Goal: Transaction & Acquisition: Book appointment/travel/reservation

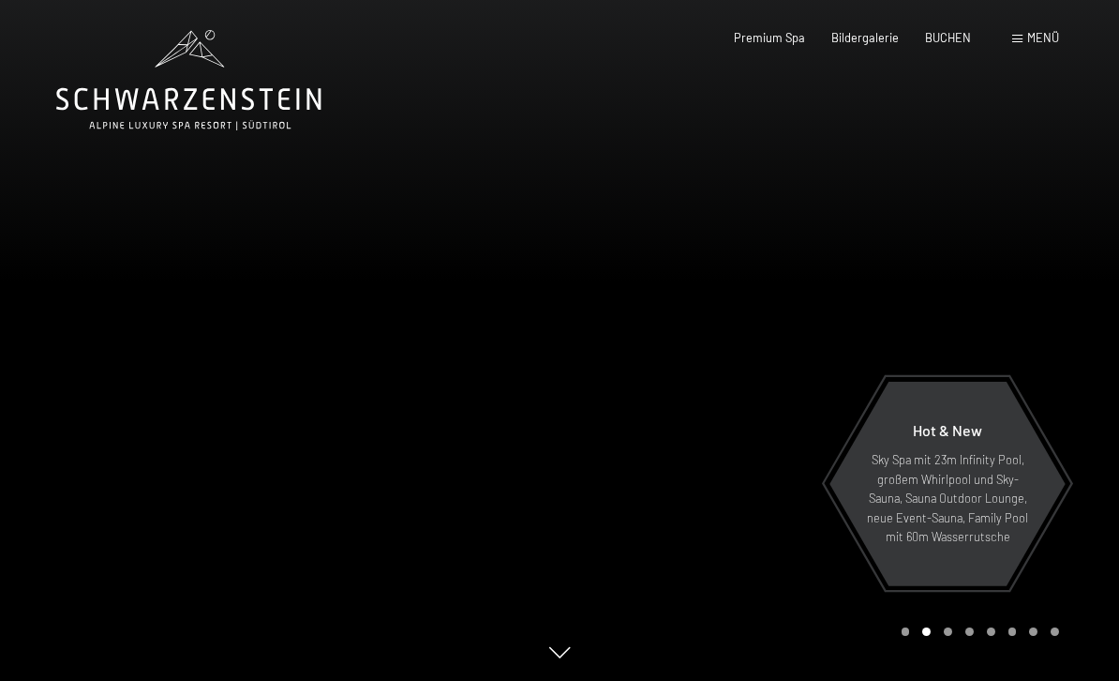
click at [965, 43] on div "BUCHEN" at bounding box center [948, 38] width 46 height 17
click at [950, 41] on span "BUCHEN" at bounding box center [948, 37] width 46 height 15
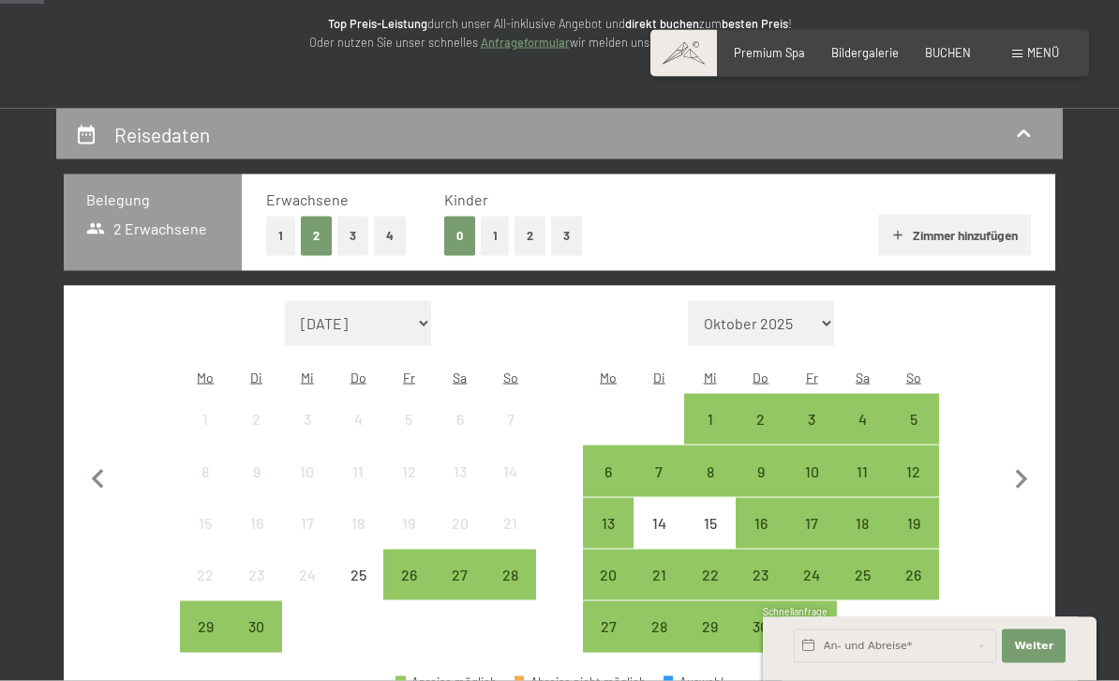
scroll to position [250, 0]
click at [927, 499] on div "19" at bounding box center [914, 522] width 47 height 47
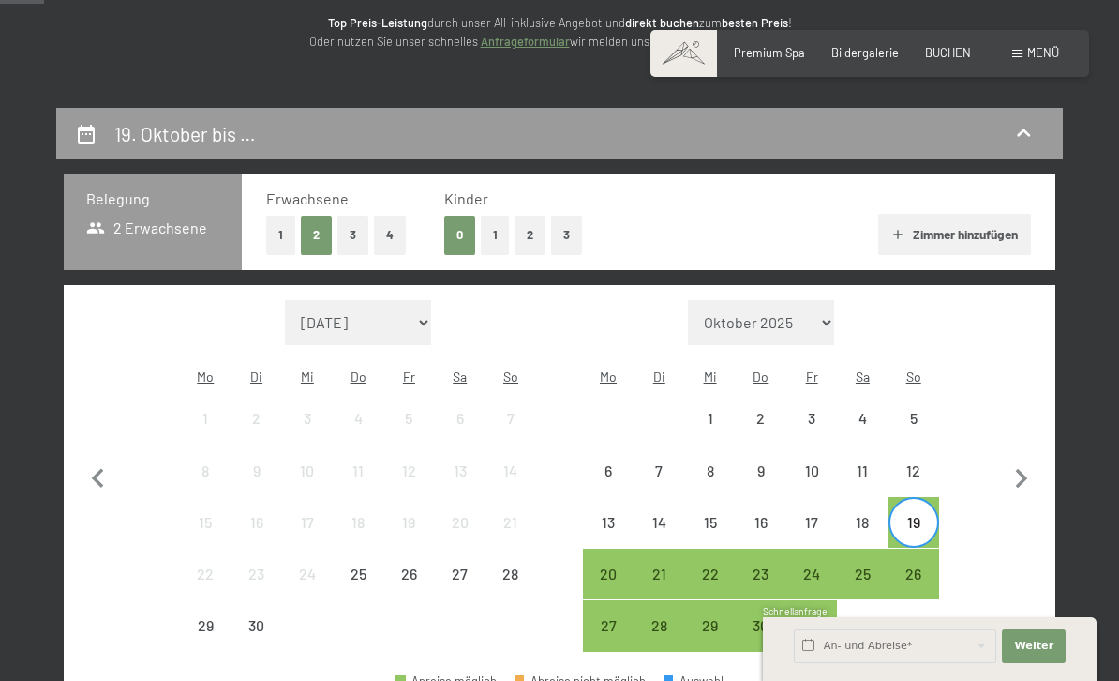
click at [670, 566] on div "21" at bounding box center [659, 589] width 47 height 47
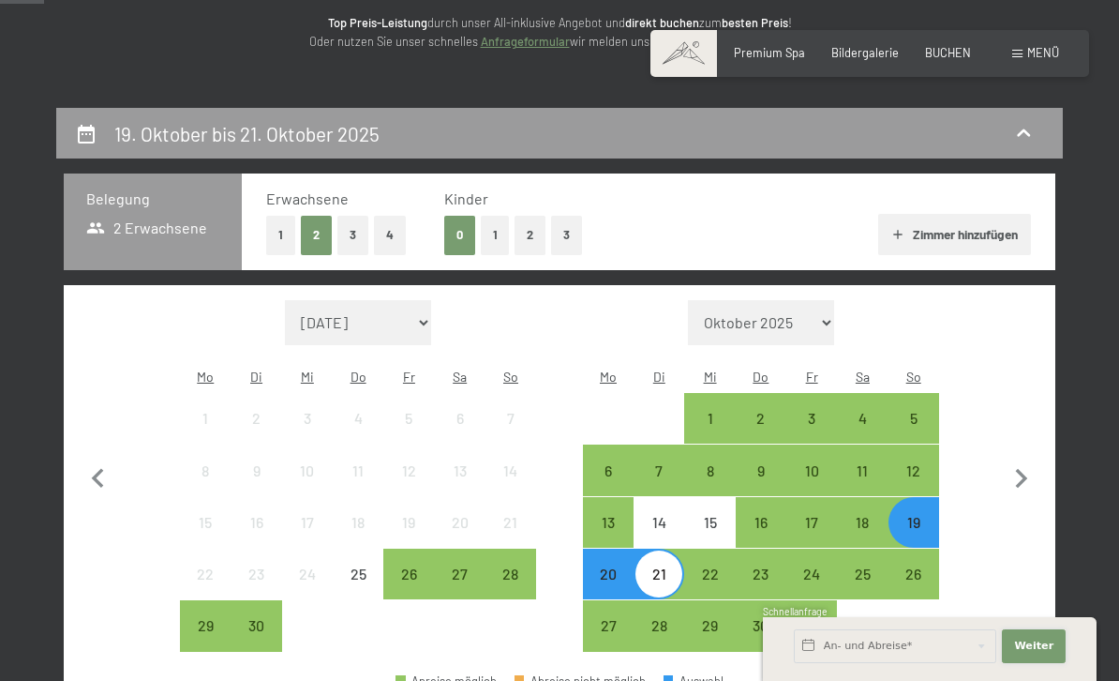
click at [1038, 653] on span "Weiter" at bounding box center [1033, 645] width 39 height 15
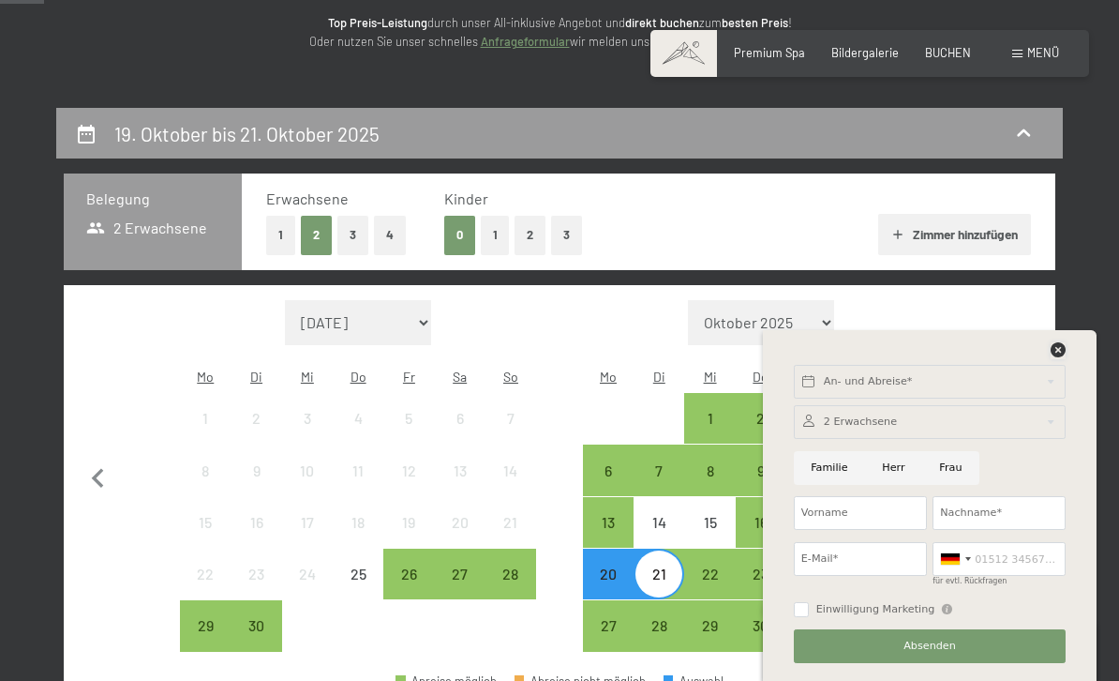
click at [1066, 357] on icon at bounding box center [1058, 349] width 15 height 15
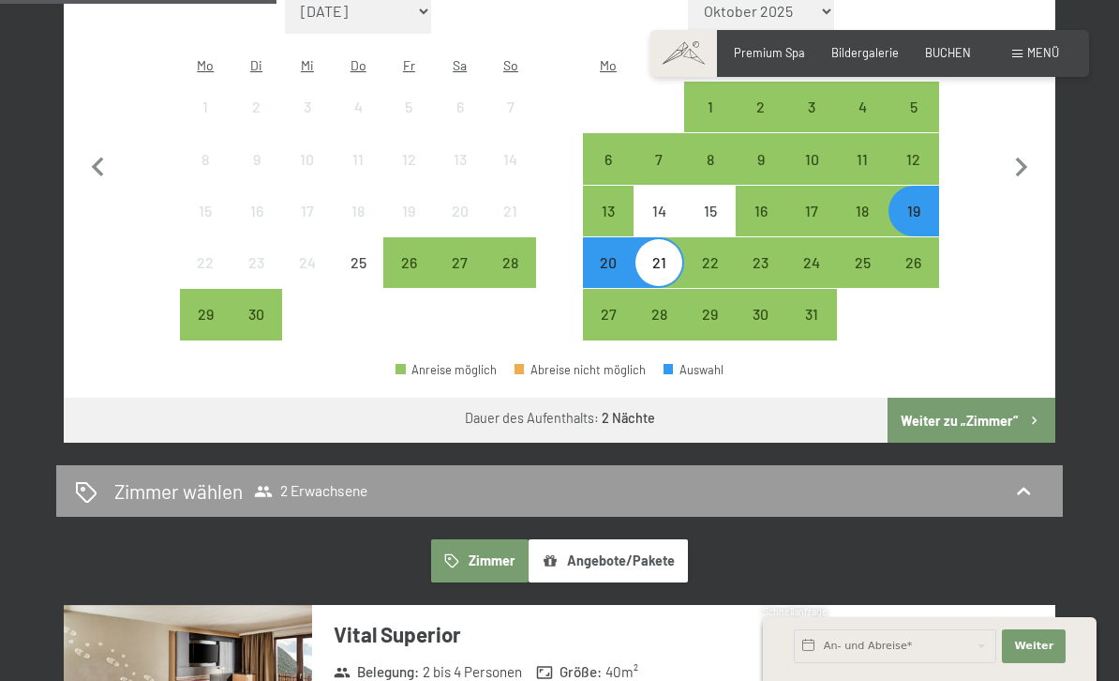
scroll to position [563, 0]
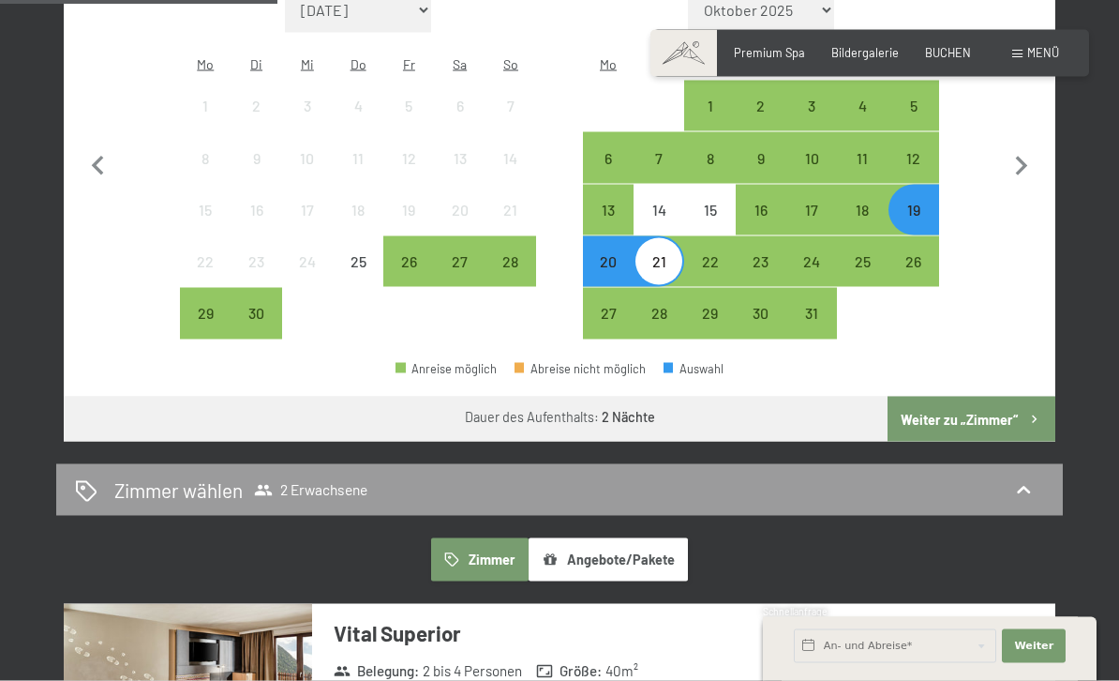
click at [1005, 404] on button "Weiter zu „Zimmer“" at bounding box center [972, 419] width 168 height 45
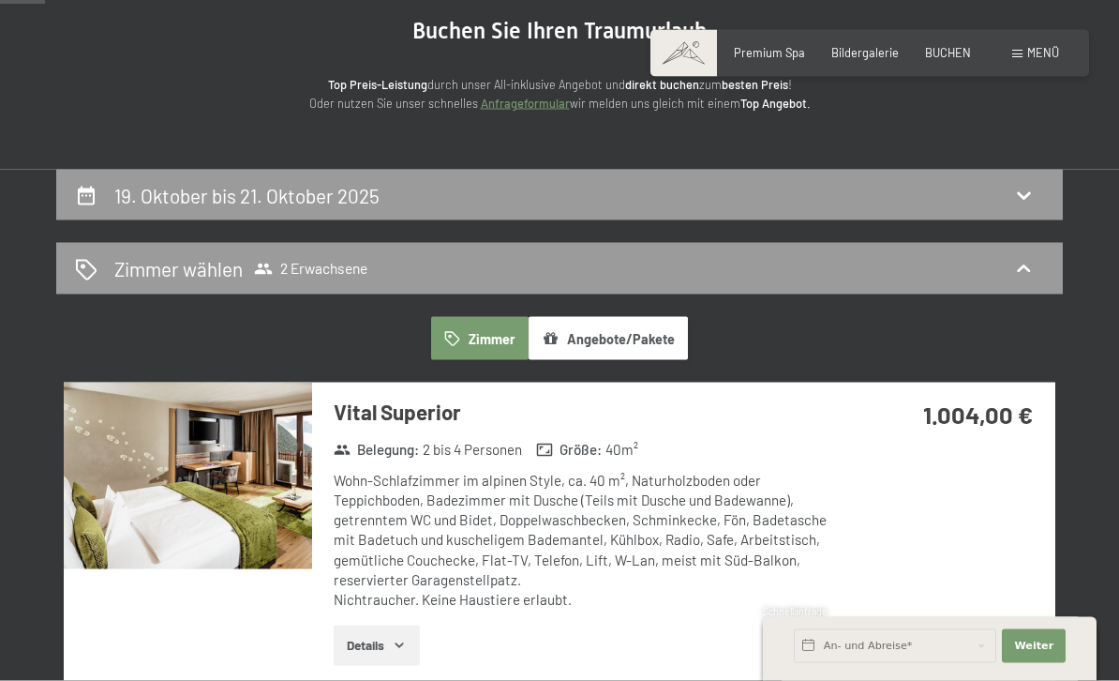
scroll to position [0, 0]
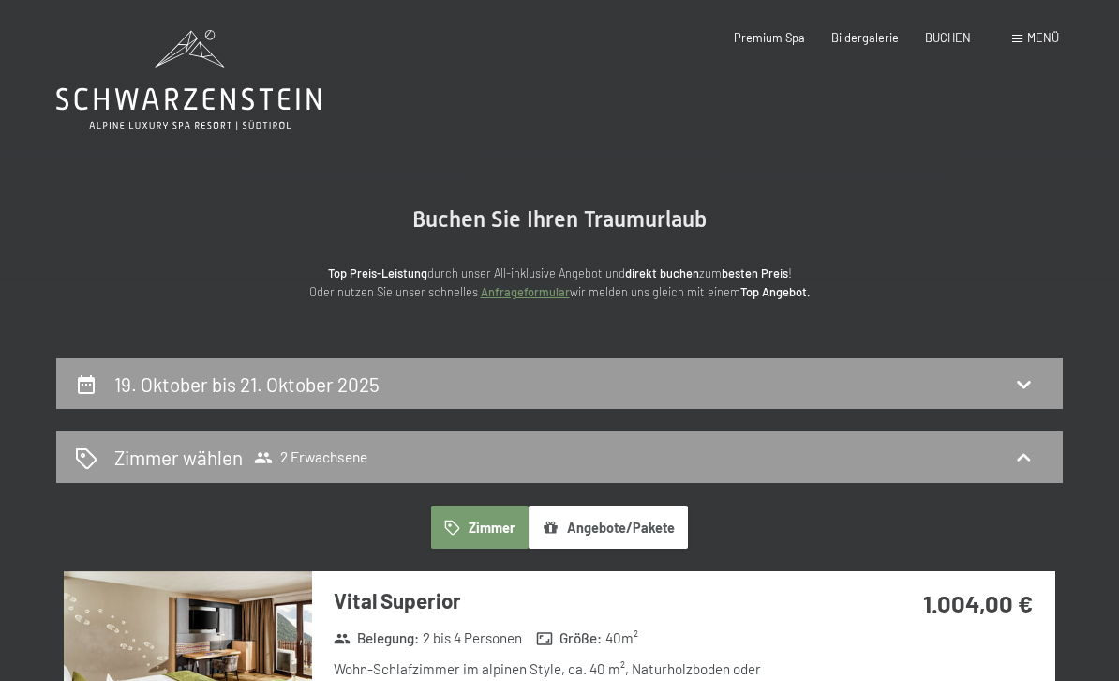
click at [774, 31] on span "Premium Spa" at bounding box center [769, 37] width 71 height 15
